Goal: Information Seeking & Learning: Learn about a topic

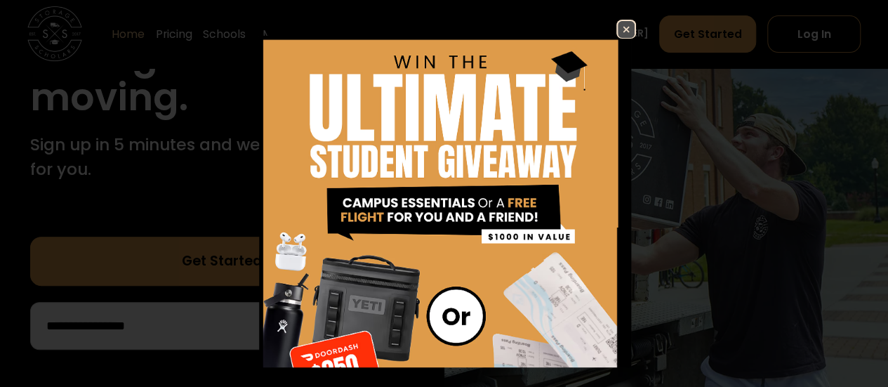
scroll to position [313, 0]
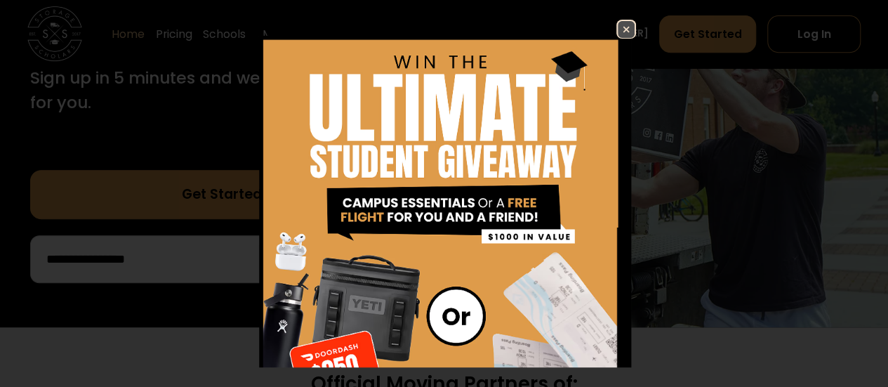
click at [618, 31] on img at bounding box center [626, 29] width 17 height 17
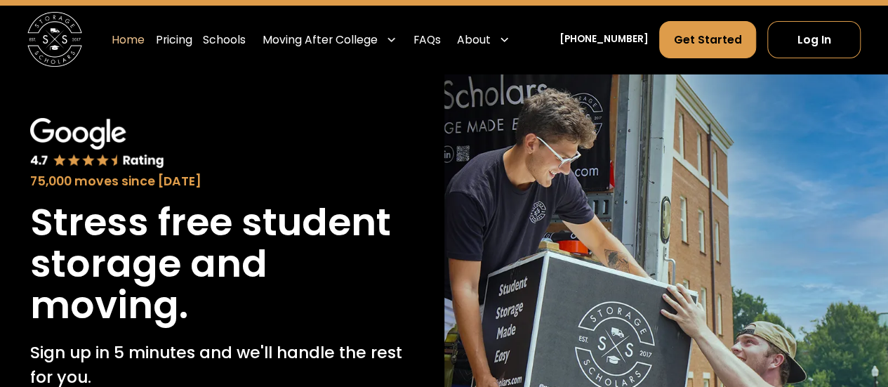
scroll to position [0, 0]
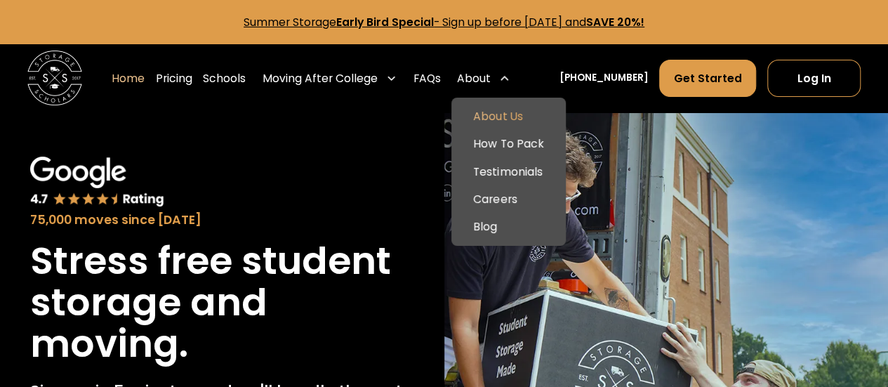
click at [499, 110] on link "About Us" at bounding box center [508, 116] width 103 height 27
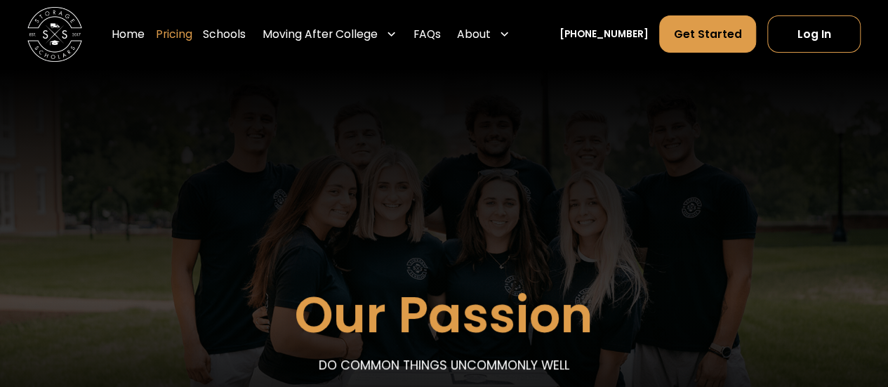
click at [192, 33] on link "Pricing" at bounding box center [174, 34] width 37 height 39
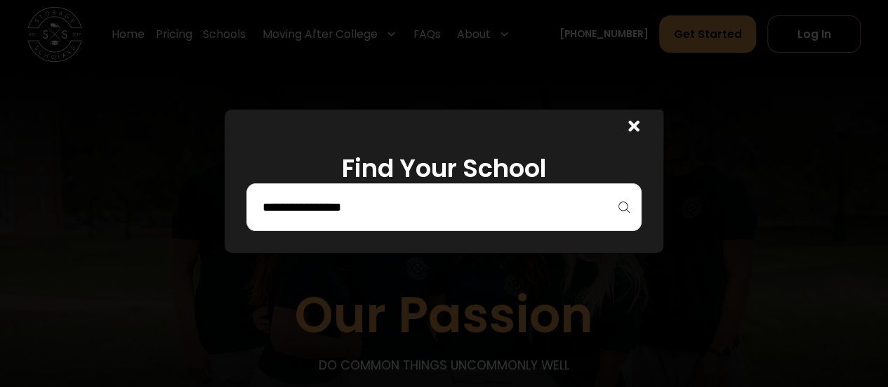
click at [551, 216] on input "search" at bounding box center [444, 207] width 366 height 24
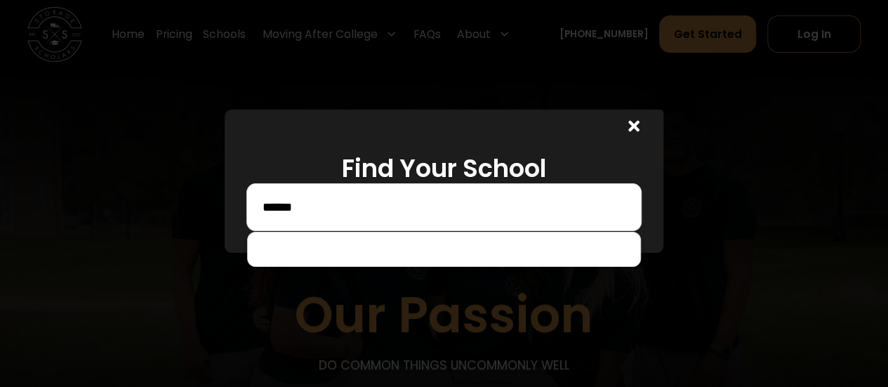
drag, startPoint x: 358, startPoint y: 209, endPoint x: 127, endPoint y: 209, distance: 231.0
click at [127, 209] on div "Find Your School ******" at bounding box center [444, 193] width 888 height 387
type input "**********"
click at [638, 120] on icon at bounding box center [633, 126] width 11 height 16
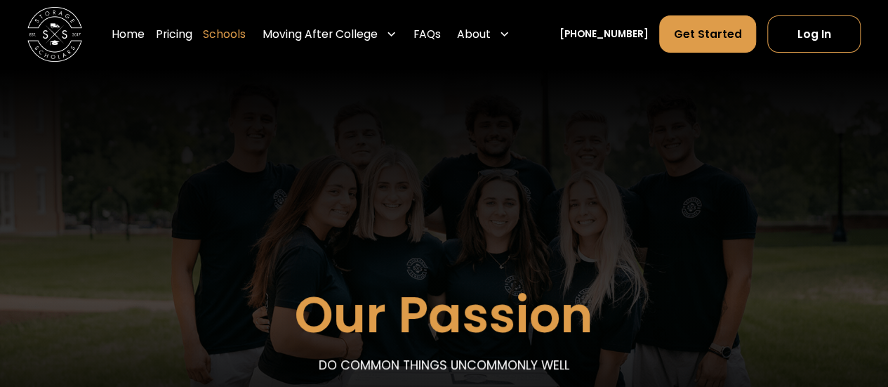
click at [246, 34] on link "Schools" at bounding box center [224, 34] width 43 height 39
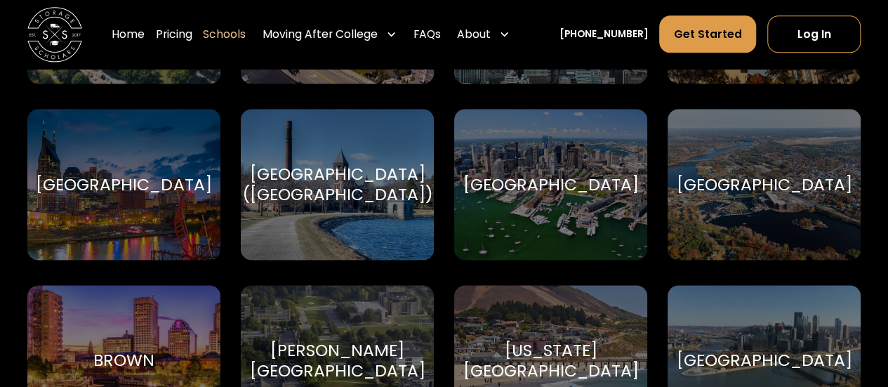
scroll to position [940, 0]
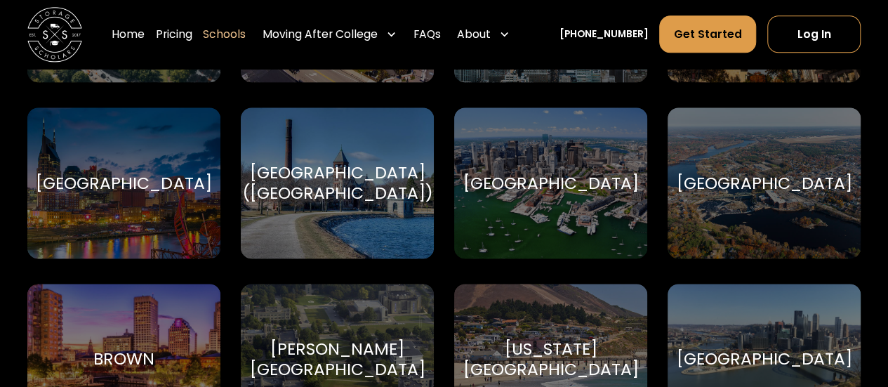
drag, startPoint x: 94, startPoint y: 182, endPoint x: 65, endPoint y: 187, distance: 30.0
click at [65, 187] on div "Belmont University" at bounding box center [124, 183] width 176 height 20
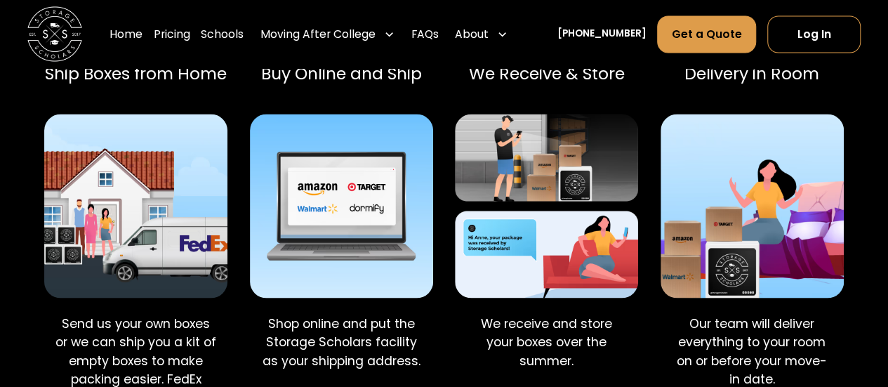
scroll to position [1272, 0]
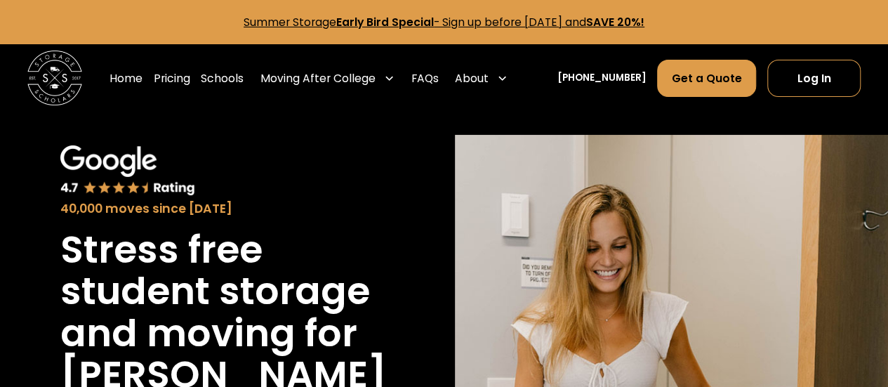
scroll to position [72, 0]
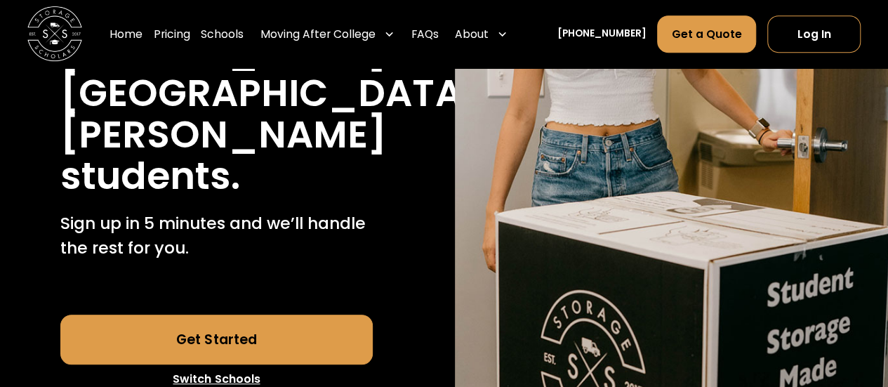
scroll to position [324, 0]
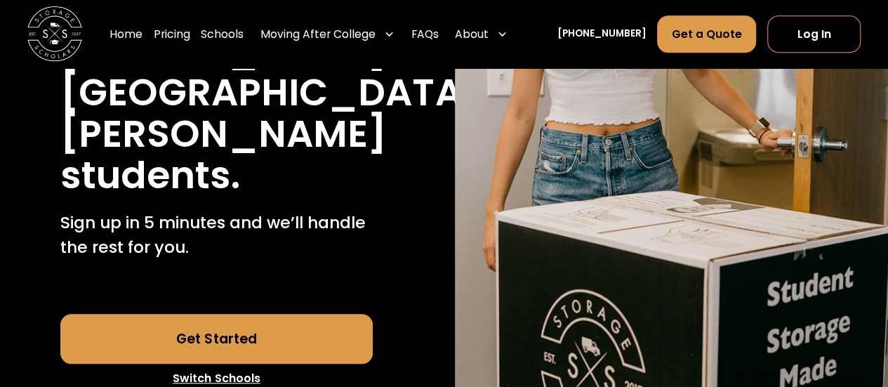
click at [234, 314] on link "Get Started" at bounding box center [216, 338] width 312 height 49
click at [489, 38] on div "About" at bounding box center [472, 34] width 34 height 16
click at [489, 40] on div "About" at bounding box center [472, 34] width 34 height 16
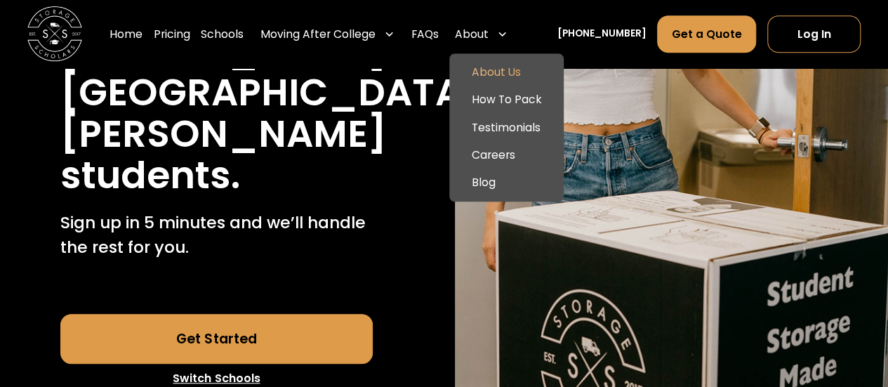
click at [536, 83] on link "About Us" at bounding box center [506, 72] width 103 height 27
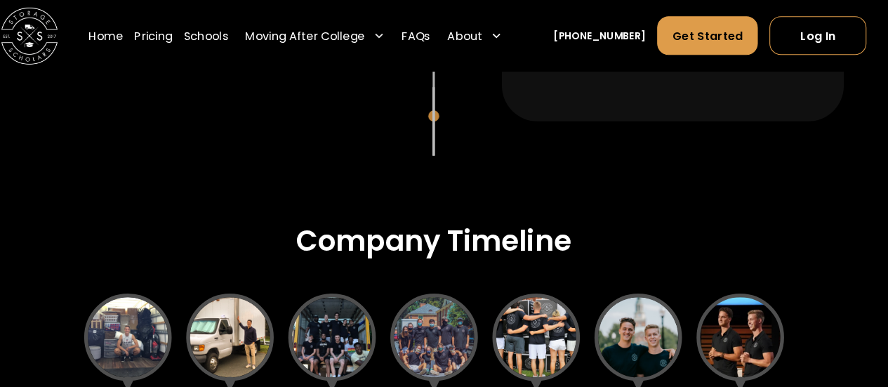
scroll to position [1387, 0]
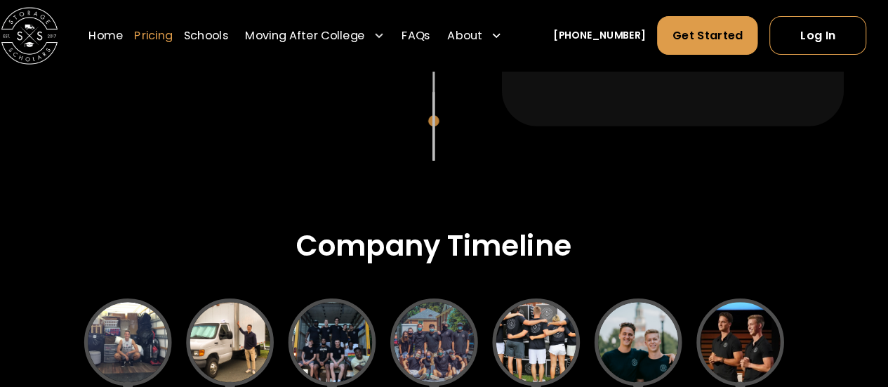
click at [192, 39] on link "Pricing" at bounding box center [174, 34] width 37 height 39
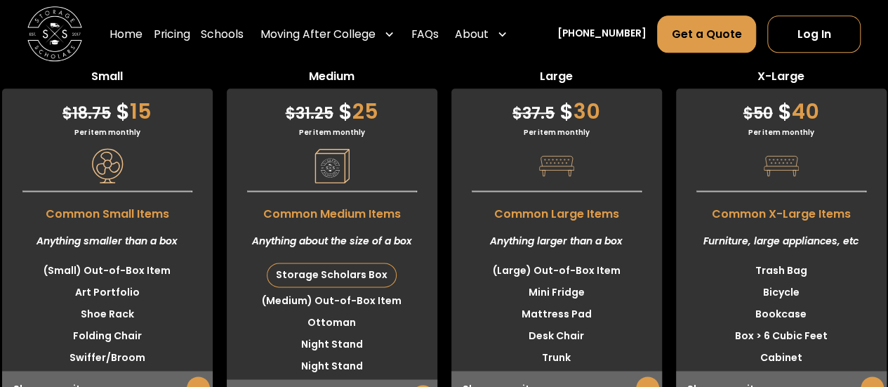
scroll to position [3496, 0]
click at [244, 32] on link "Schools" at bounding box center [222, 34] width 43 height 39
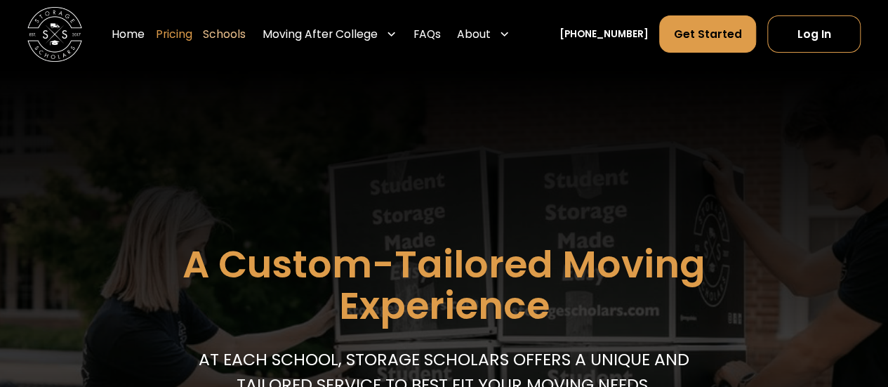
click at [192, 39] on link "Pricing" at bounding box center [174, 34] width 37 height 39
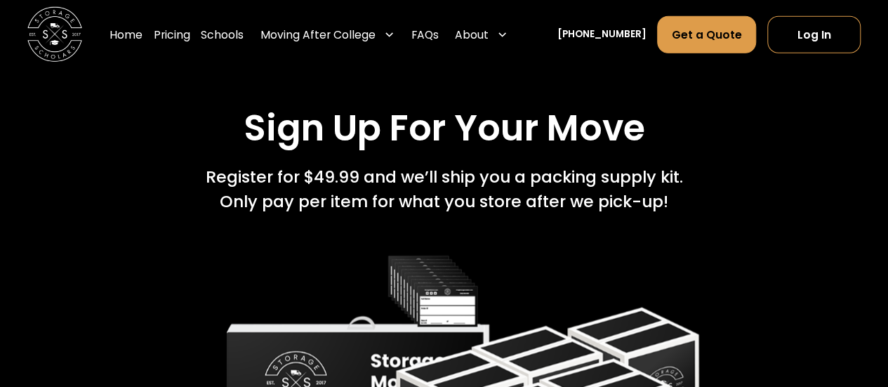
scroll to position [1924, 0]
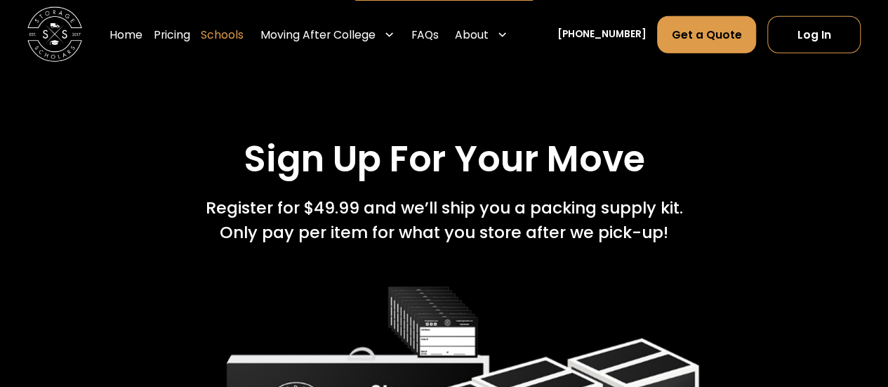
click at [244, 34] on link "Schools" at bounding box center [222, 34] width 43 height 39
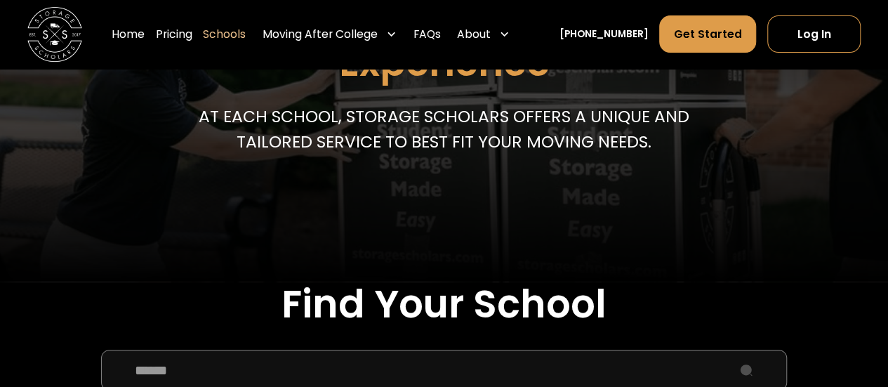
scroll to position [246, 0]
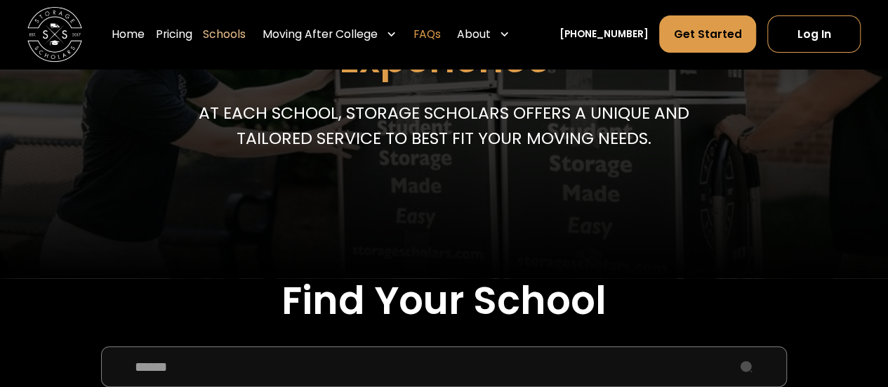
click at [441, 35] on link "FAQs" at bounding box center [427, 34] width 27 height 39
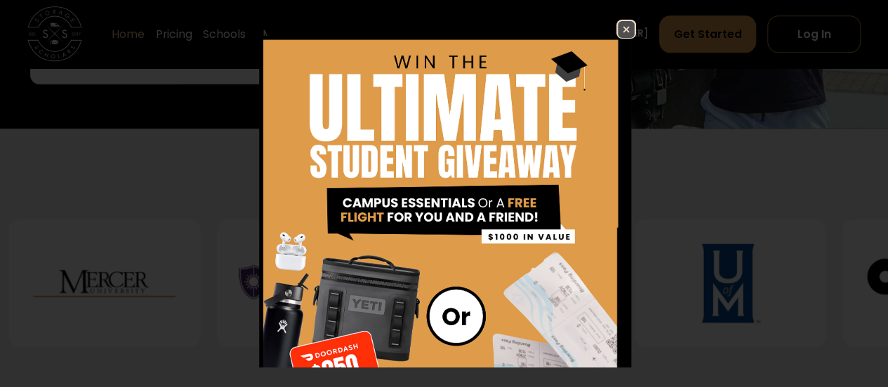
click at [618, 32] on img at bounding box center [626, 29] width 17 height 17
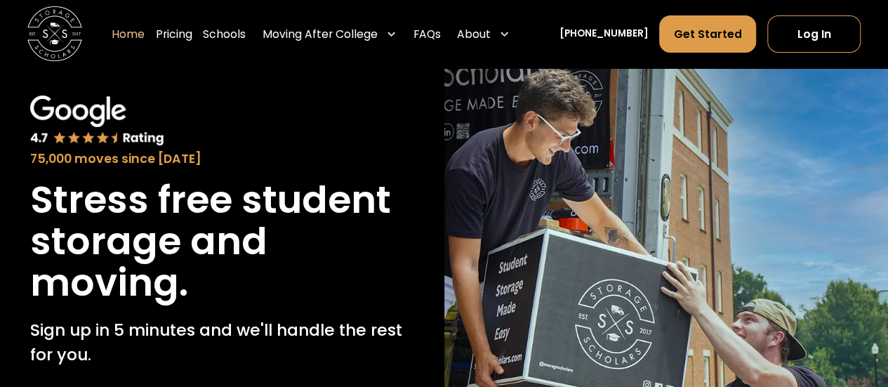
scroll to position [63, 0]
